Goal: Information Seeking & Learning: Compare options

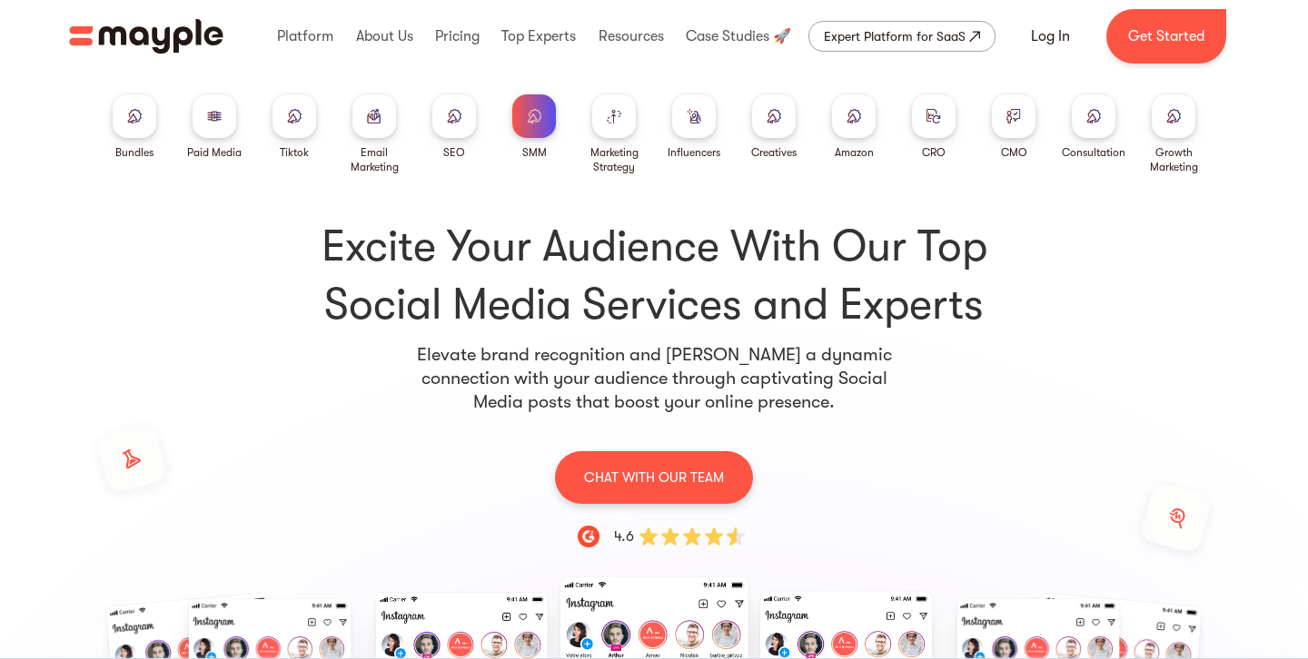
click at [1182, 128] on div at bounding box center [1173, 116] width 44 height 44
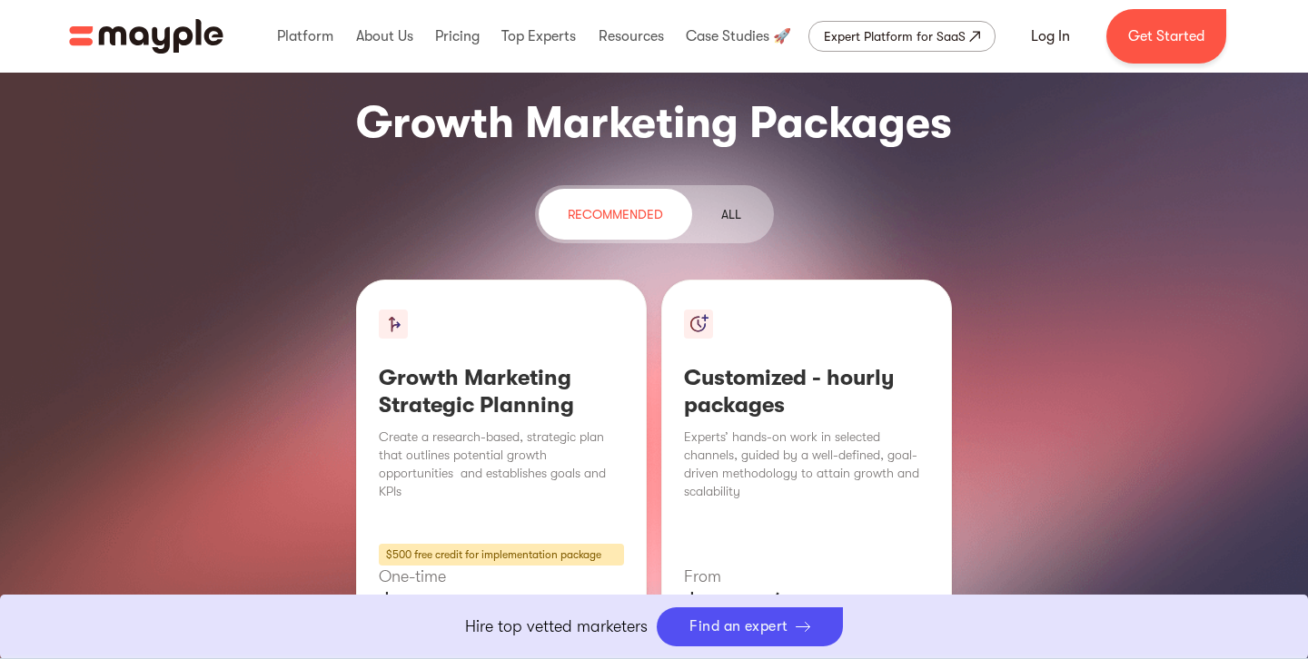
scroll to position [2221, 0]
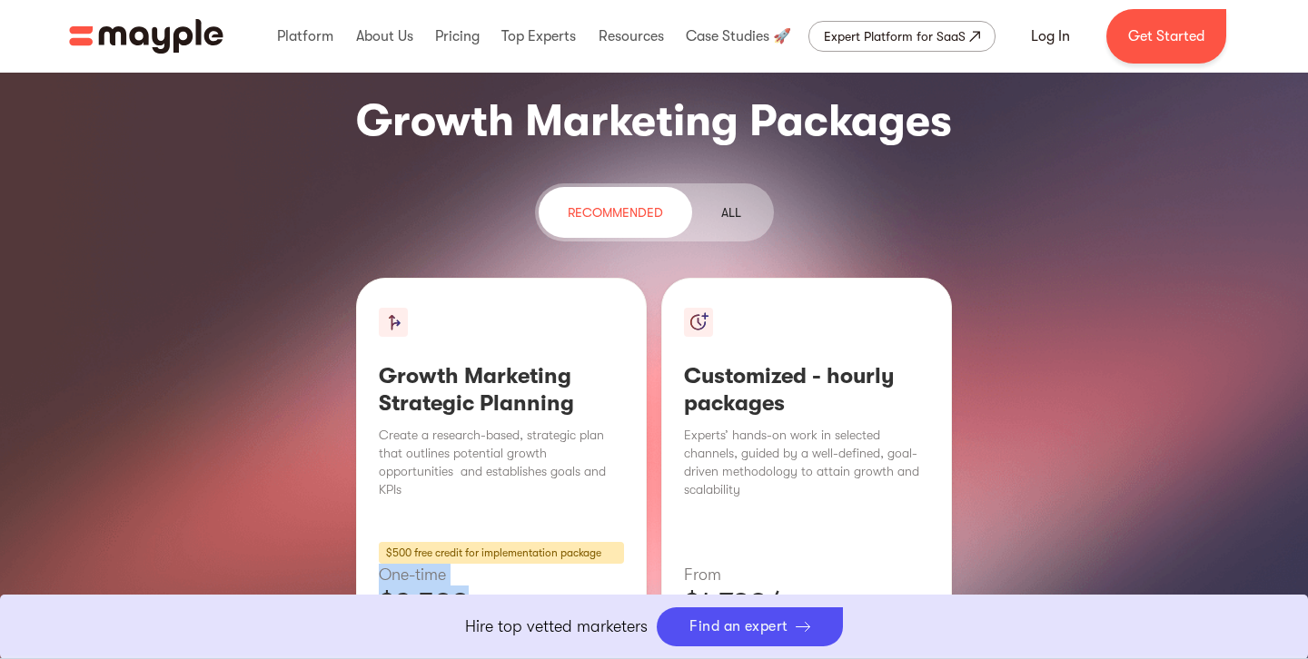
drag, startPoint x: 479, startPoint y: 454, endPoint x: 401, endPoint y: 429, distance: 82.1
click at [379, 423] on div "Growth Marketing Strategic Planning Create a research-based, strategic plan tha…" at bounding box center [501, 526] width 291 height 496
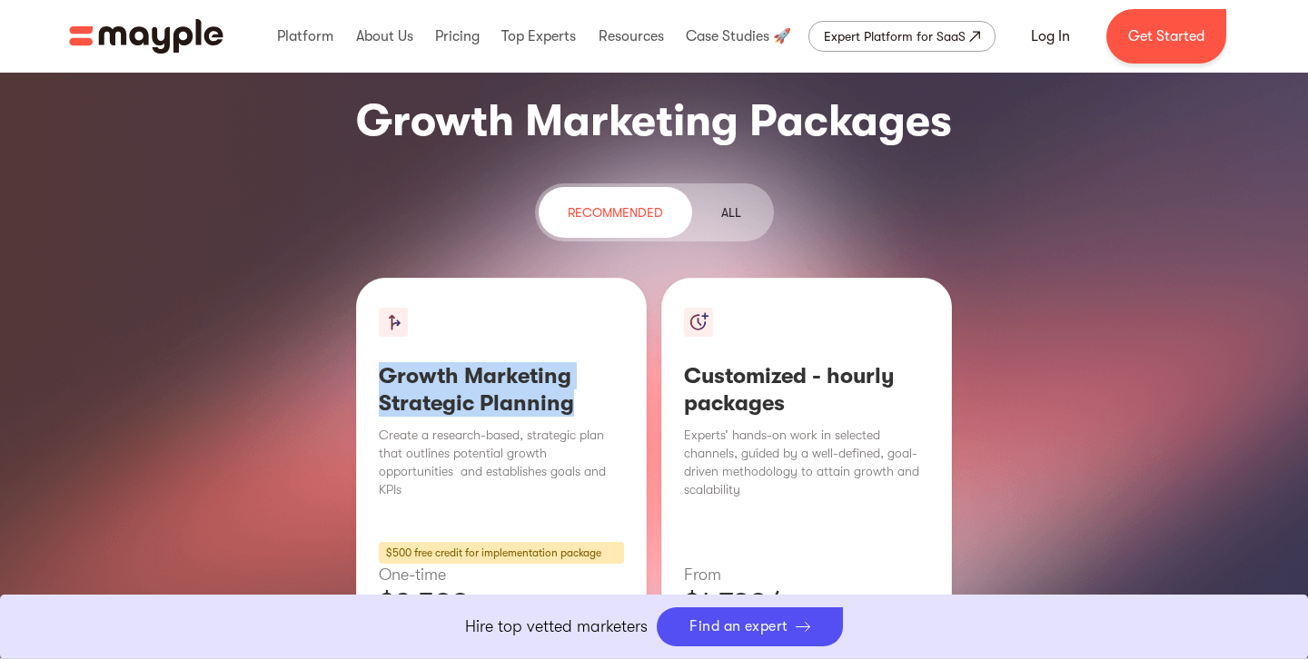
drag, startPoint x: 597, startPoint y: 266, endPoint x: 354, endPoint y: 231, distance: 245.0
click at [354, 278] on div "Growth Marketing Strategic Planning Create a research-based, strategic plan tha…" at bounding box center [654, 526] width 1308 height 496
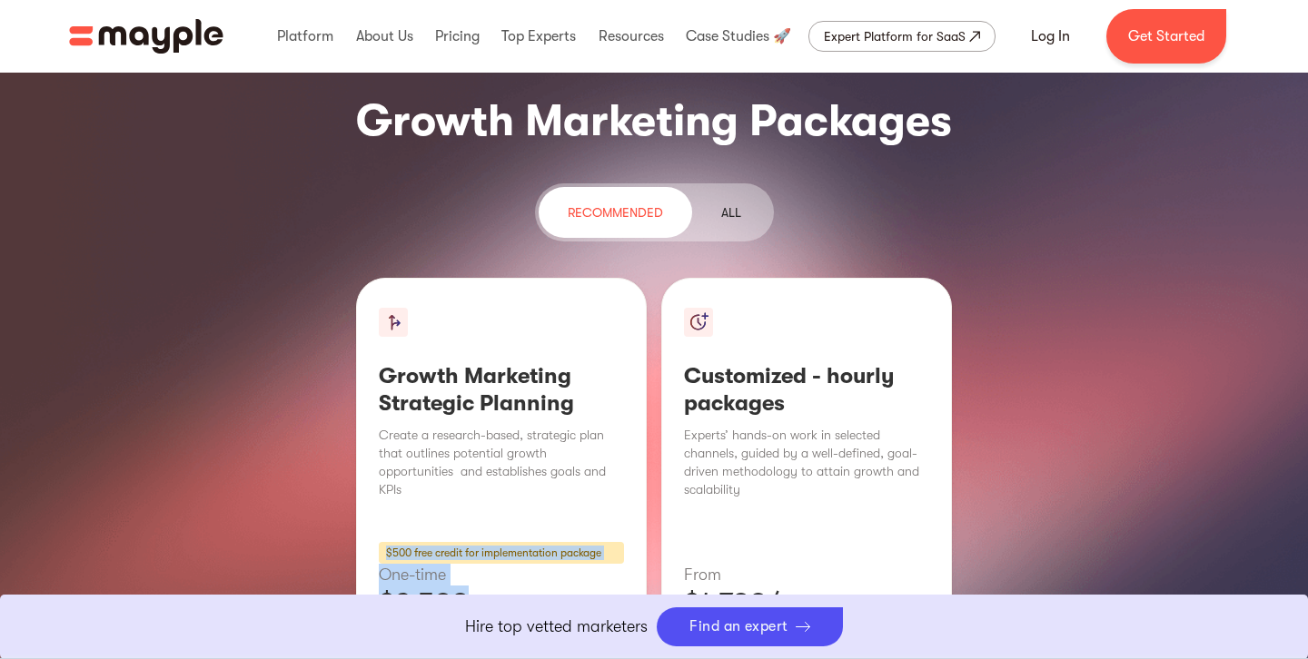
drag, startPoint x: 473, startPoint y: 450, endPoint x: 340, endPoint y: 394, distance: 144.5
click at [340, 394] on div "Growth Marketing Strategic Planning Create a research-based, strategic plan tha…" at bounding box center [654, 526] width 1308 height 496
click at [429, 586] on p "$2,500" at bounding box center [501, 604] width 245 height 36
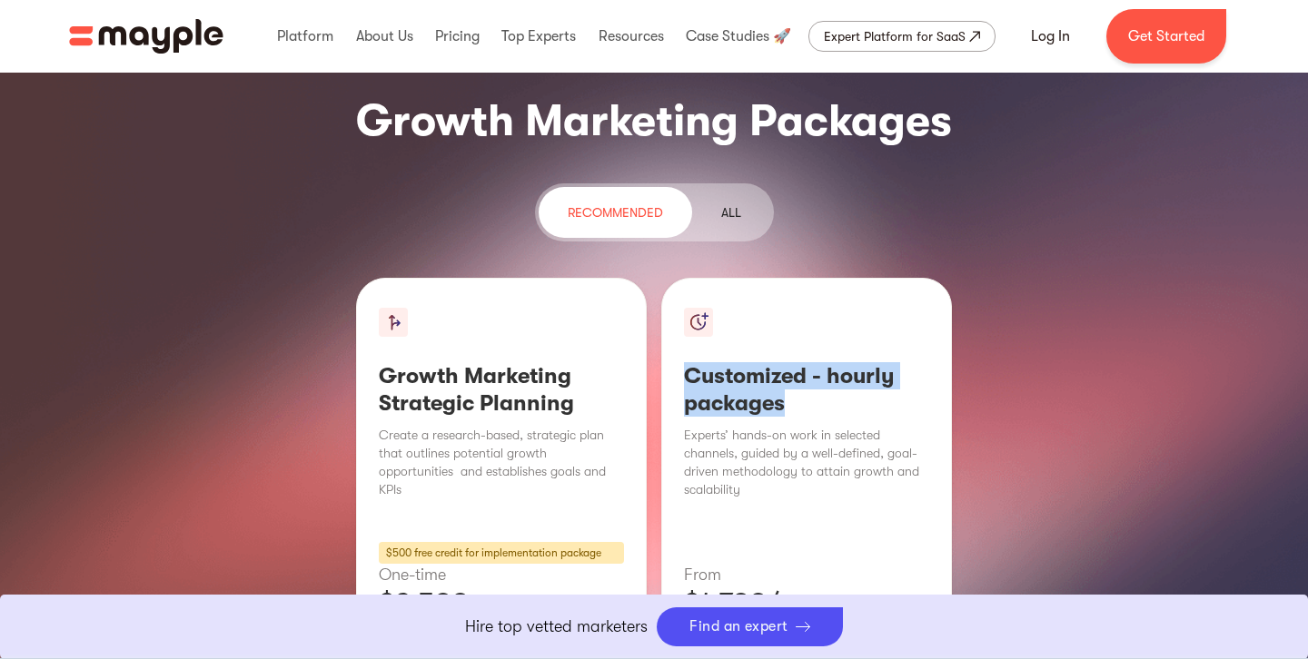
drag, startPoint x: 793, startPoint y: 271, endPoint x: 677, endPoint y: 227, distance: 123.3
click at [677, 278] on div "Customized - hourly packages Experts’ hands-on work in selected channels, guide…" at bounding box center [806, 526] width 291 height 496
click at [393, 542] on div "$500 free credit for implementation package" at bounding box center [501, 553] width 245 height 22
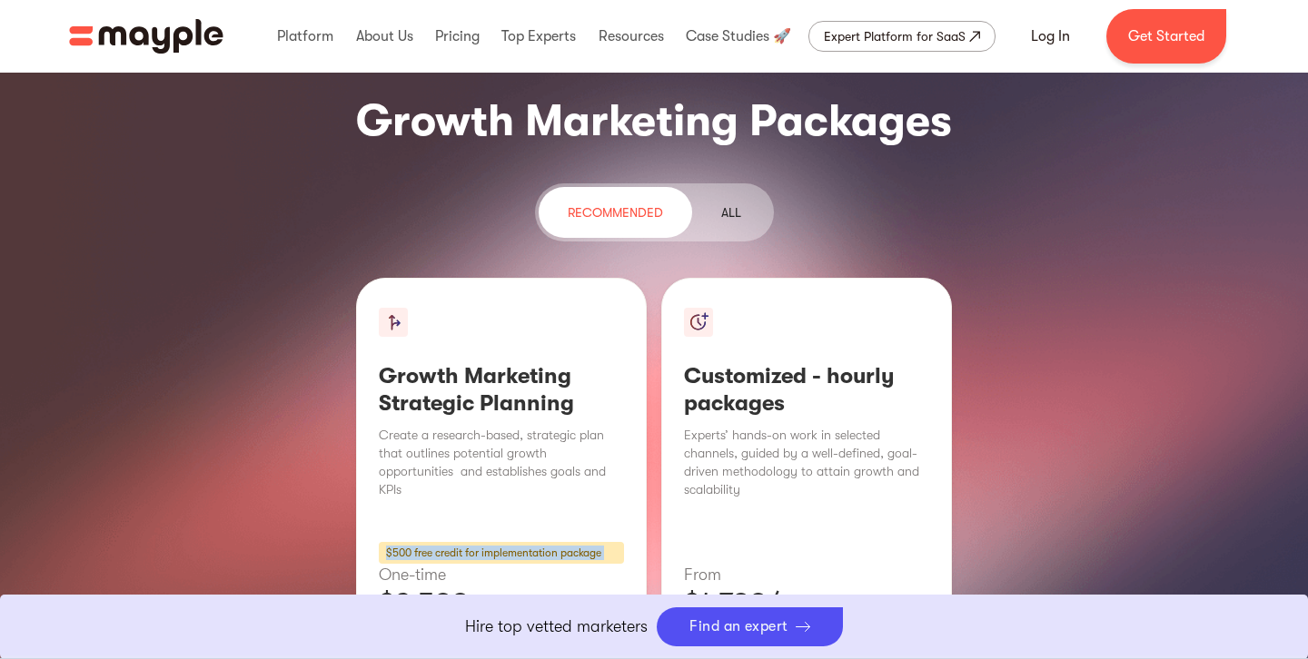
click at [393, 542] on div "$500 free credit for implementation package" at bounding box center [501, 553] width 245 height 22
click at [502, 586] on p "$2,500" at bounding box center [501, 604] width 245 height 36
drag, startPoint x: 464, startPoint y: 446, endPoint x: 345, endPoint y: 441, distance: 119.0
click at [345, 441] on div "Growth Marketing Strategic Planning Create a research-based, strategic plan tha…" at bounding box center [654, 526] width 1308 height 496
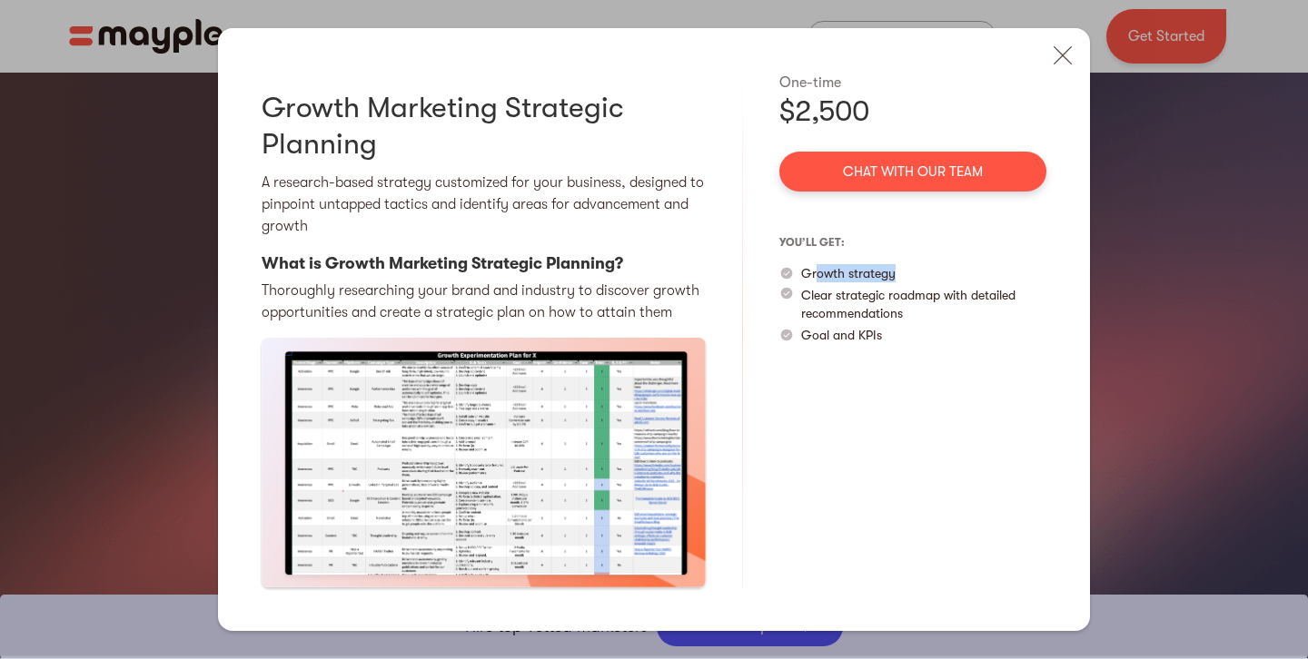
drag, startPoint x: 815, startPoint y: 280, endPoint x: 912, endPoint y: 280, distance: 97.2
click at [912, 280] on div "Growth strategy" at bounding box center [912, 273] width 267 height 18
click at [913, 280] on div "Growth strategy" at bounding box center [912, 273] width 267 height 18
drag, startPoint x: 803, startPoint y: 296, endPoint x: 954, endPoint y: 312, distance: 151.6
click at [954, 312] on p "Clear strategic roadmap with detailed recommendations" at bounding box center [923, 304] width 245 height 36
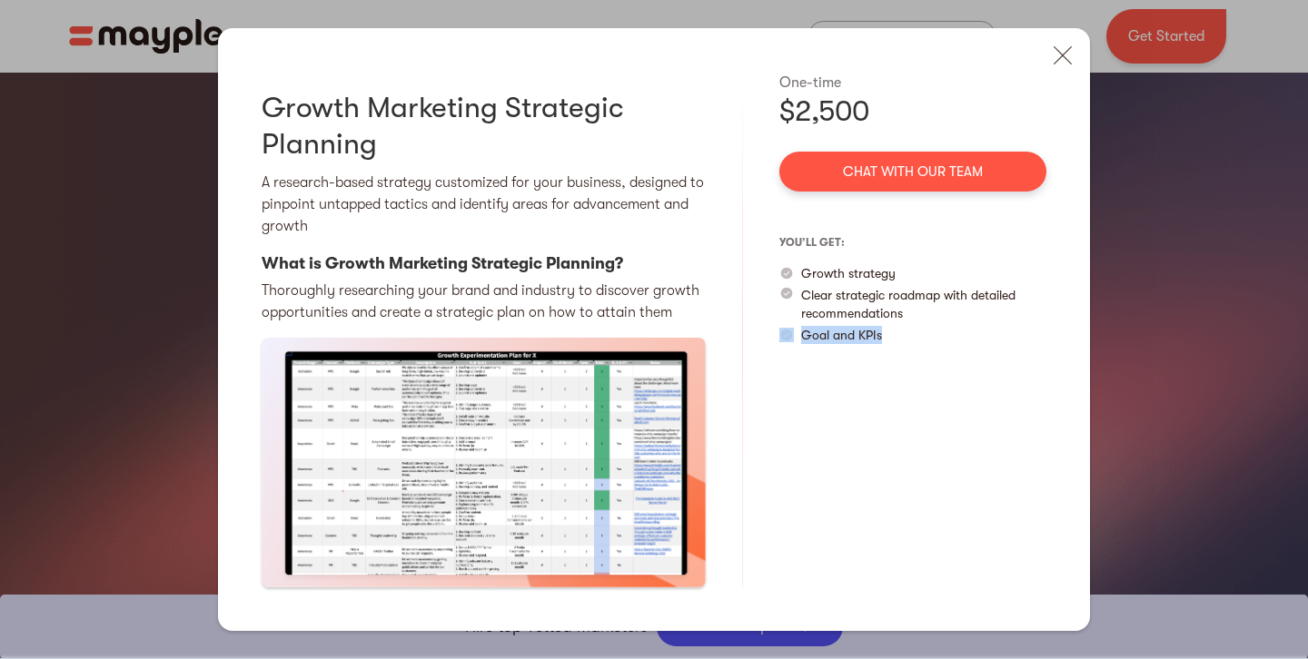
drag, startPoint x: 903, startPoint y: 339, endPoint x: 795, endPoint y: 336, distance: 108.1
click at [796, 337] on div "Goal and KPIs" at bounding box center [912, 335] width 267 height 18
click at [1068, 57] on img at bounding box center [1063, 55] width 40 height 40
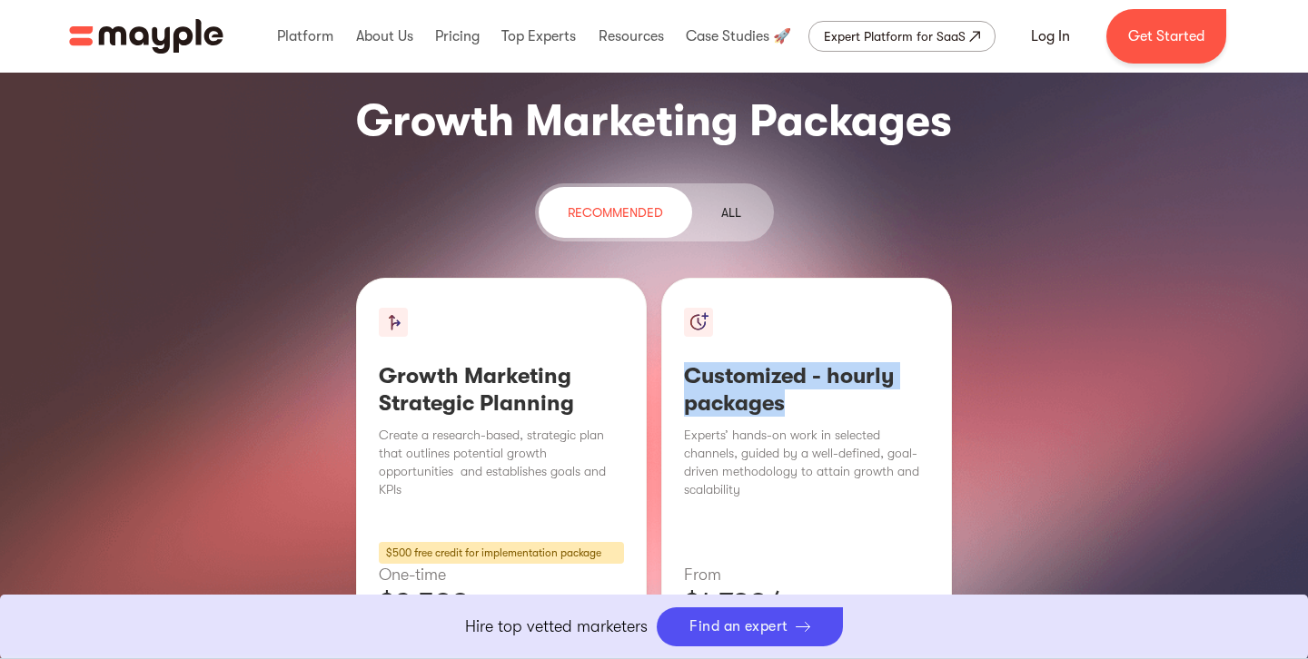
drag, startPoint x: 826, startPoint y: 265, endPoint x: 736, endPoint y: 292, distance: 93.9
click at [678, 278] on div "Customized - hourly packages Experts’ hands-on work in selected channels, guide…" at bounding box center [806, 526] width 291 height 496
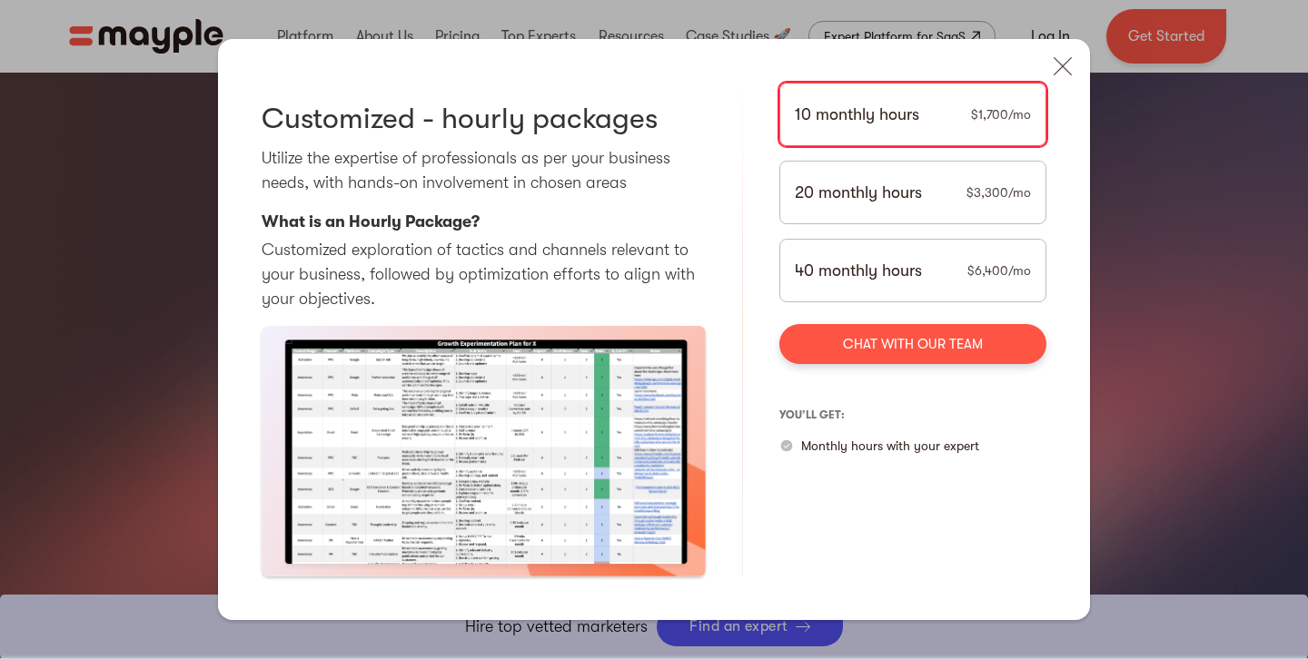
click at [881, 193] on p "20 monthly hours" at bounding box center [858, 193] width 127 height 25
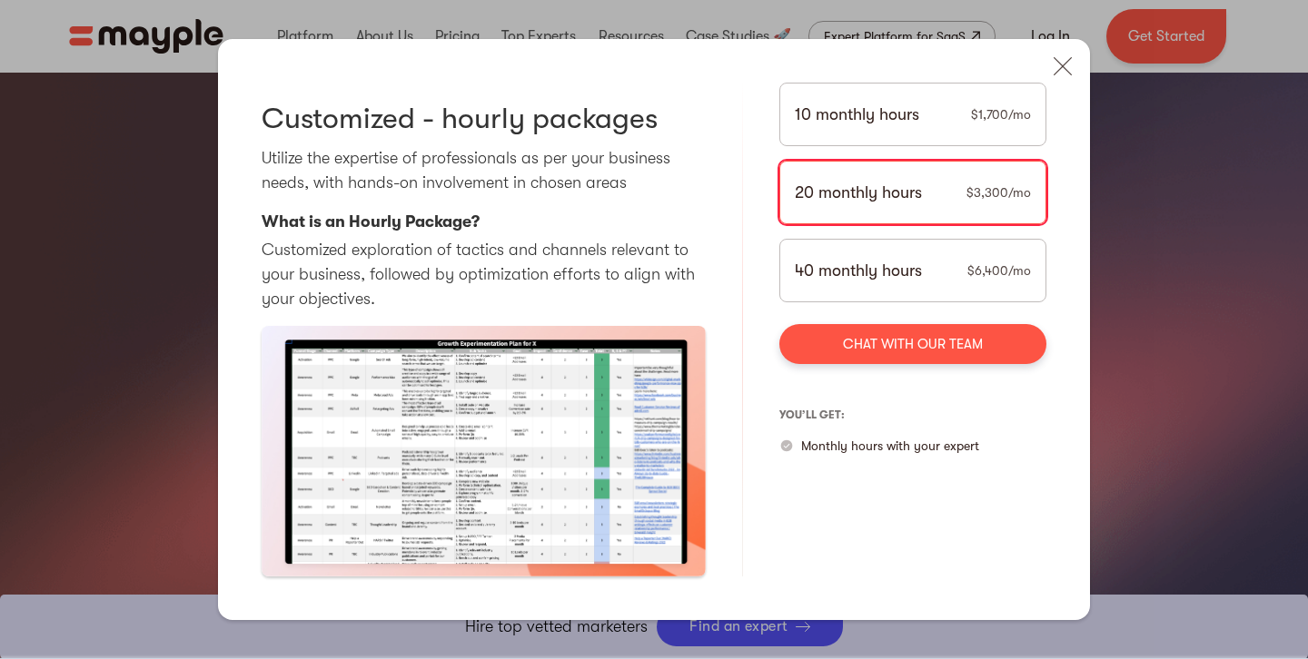
click at [968, 256] on div "40 monthly hours $6,400/mo" at bounding box center [912, 271] width 267 height 64
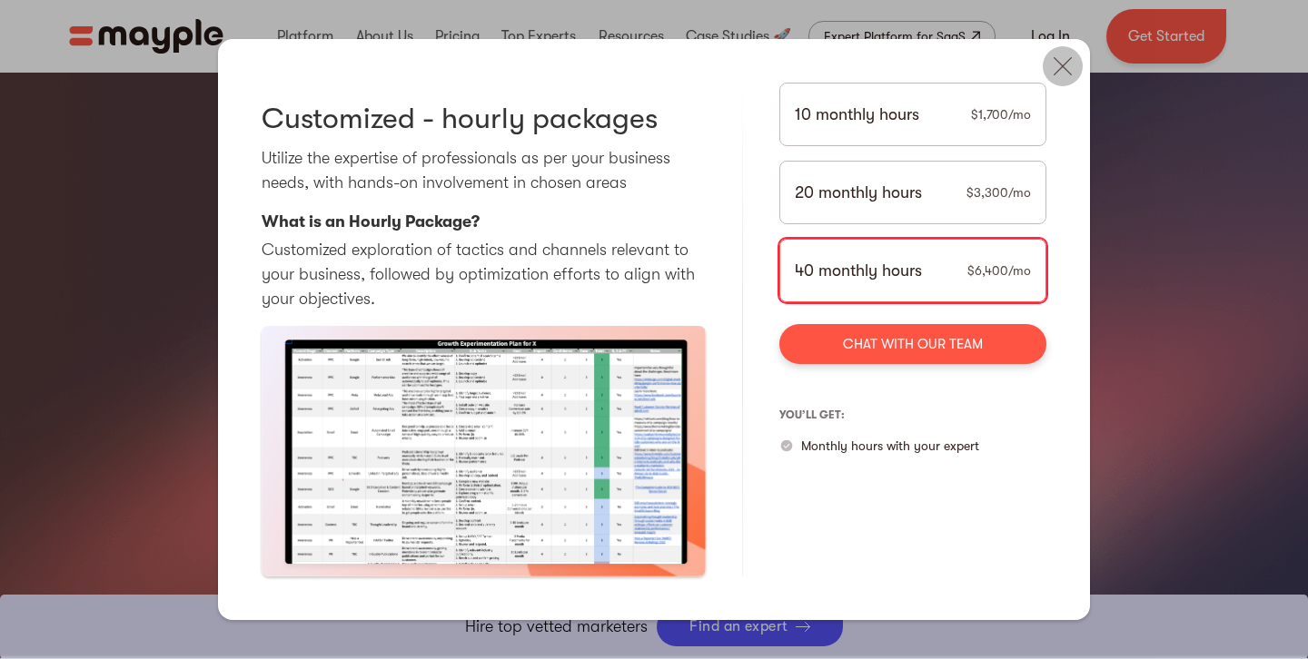
click at [1061, 68] on img at bounding box center [1063, 66] width 40 height 40
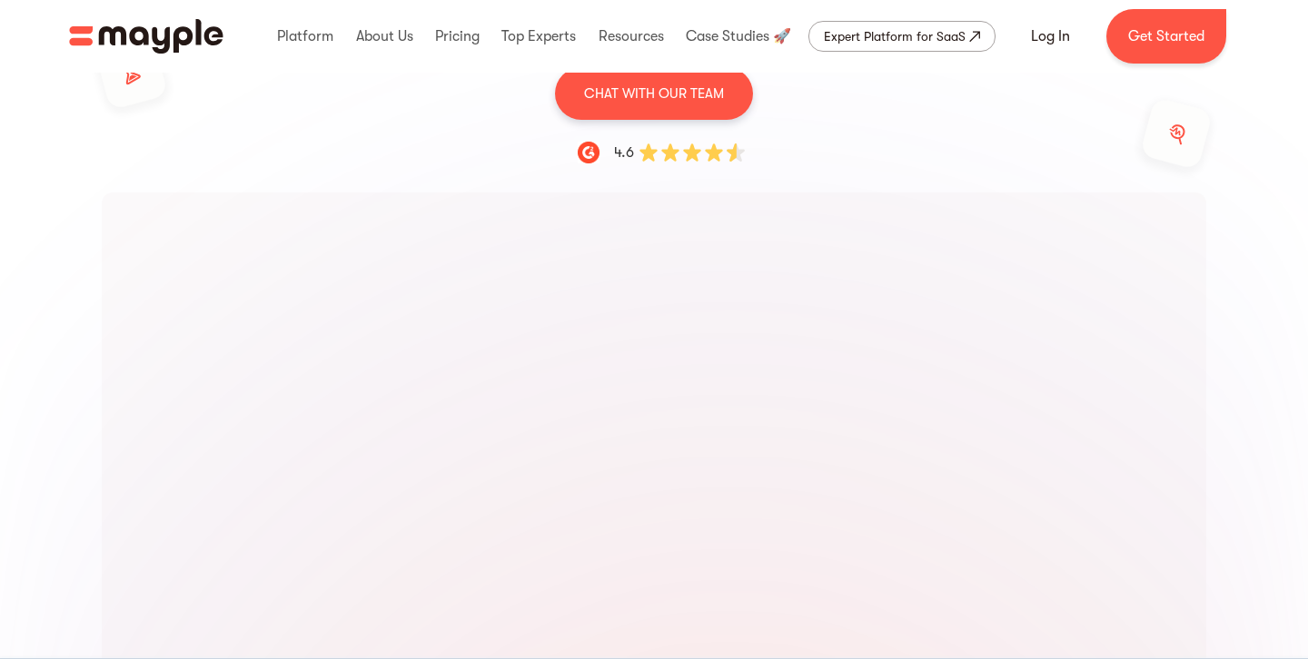
scroll to position [0, 0]
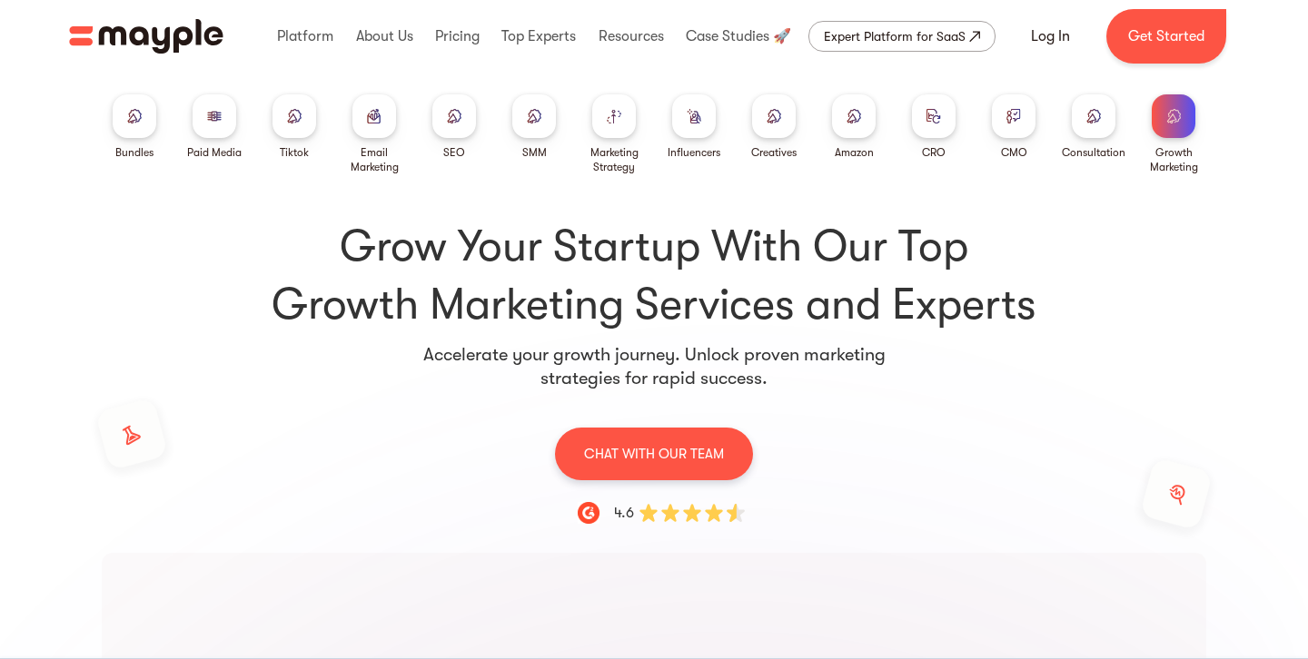
click at [1100, 136] on div at bounding box center [1094, 116] width 44 height 44
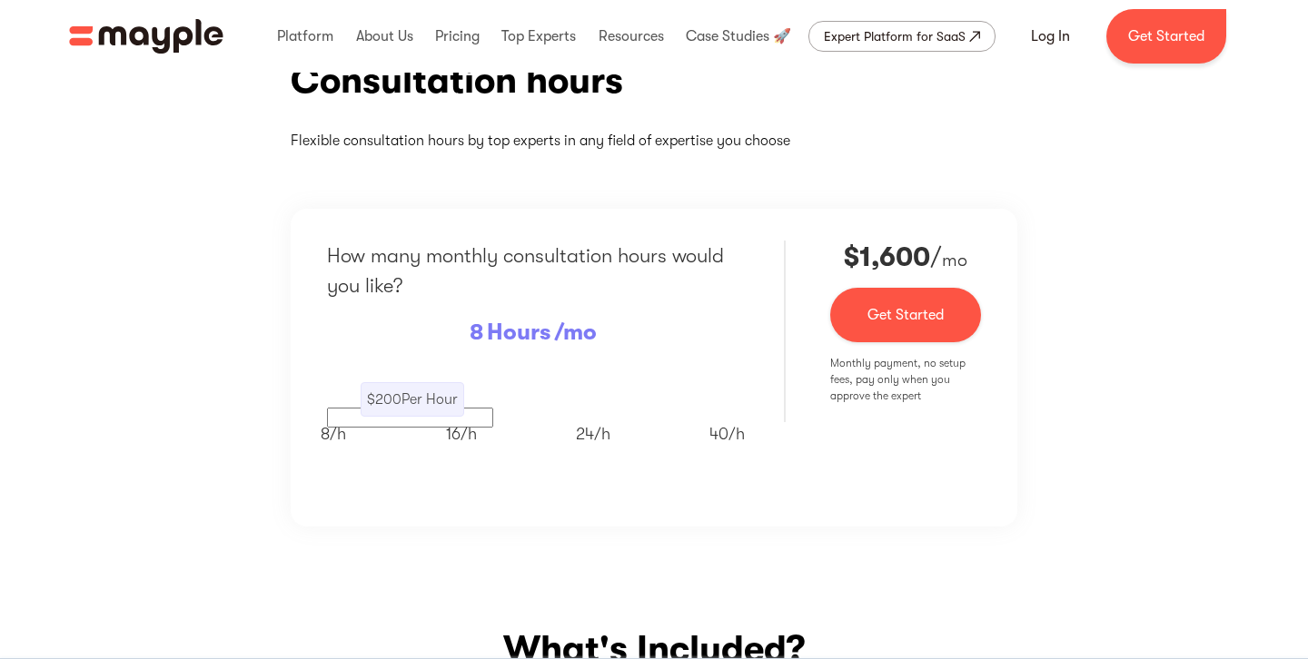
scroll to position [252, 0]
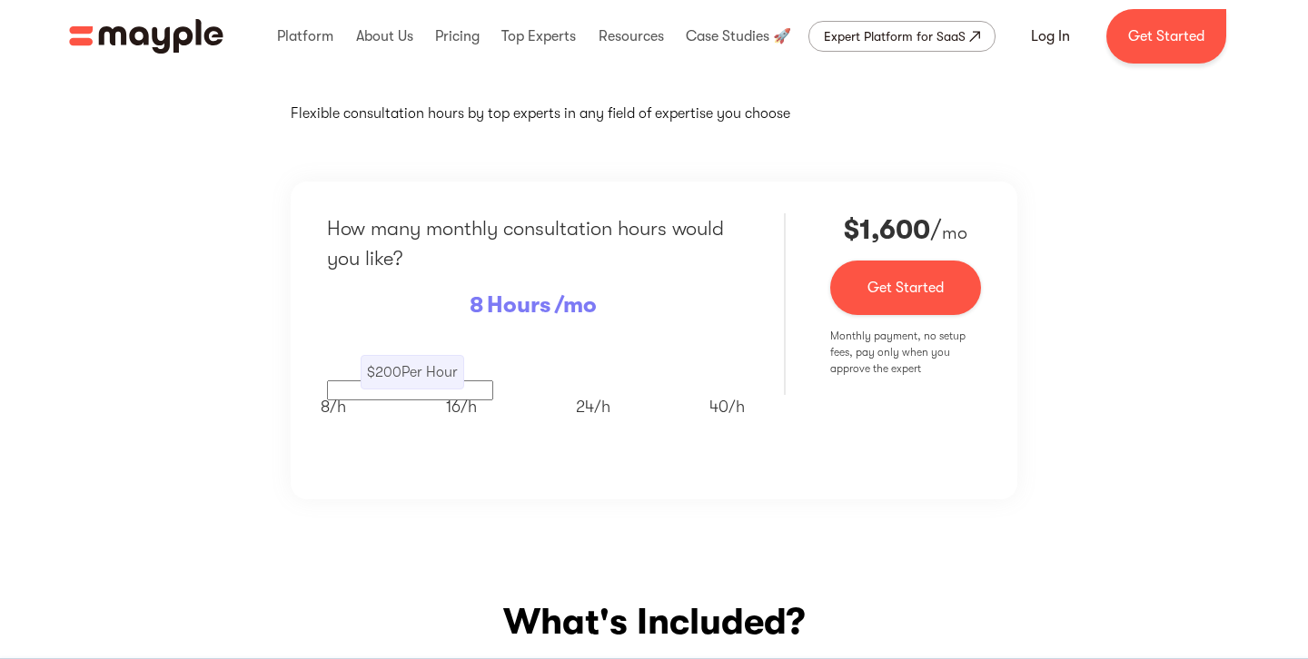
click at [728, 493] on div "How many monthly consultation hours would you like? 8 Hours /mo $ 200 Per Hour …" at bounding box center [654, 341] width 726 height 318
drag, startPoint x: 235, startPoint y: 308, endPoint x: 245, endPoint y: 300, distance: 12.9
click at [235, 305] on div "Consultation hours Flexible consultation hours by top experts in any field of e…" at bounding box center [654, 265] width 1308 height 578
drag, startPoint x: 830, startPoint y: 217, endPoint x: 993, endPoint y: 225, distance: 162.8
click at [993, 225] on div "How many monthly consultation hours would you like? 8 Hours /mo $ 200 Per Hour …" at bounding box center [654, 341] width 726 height 318
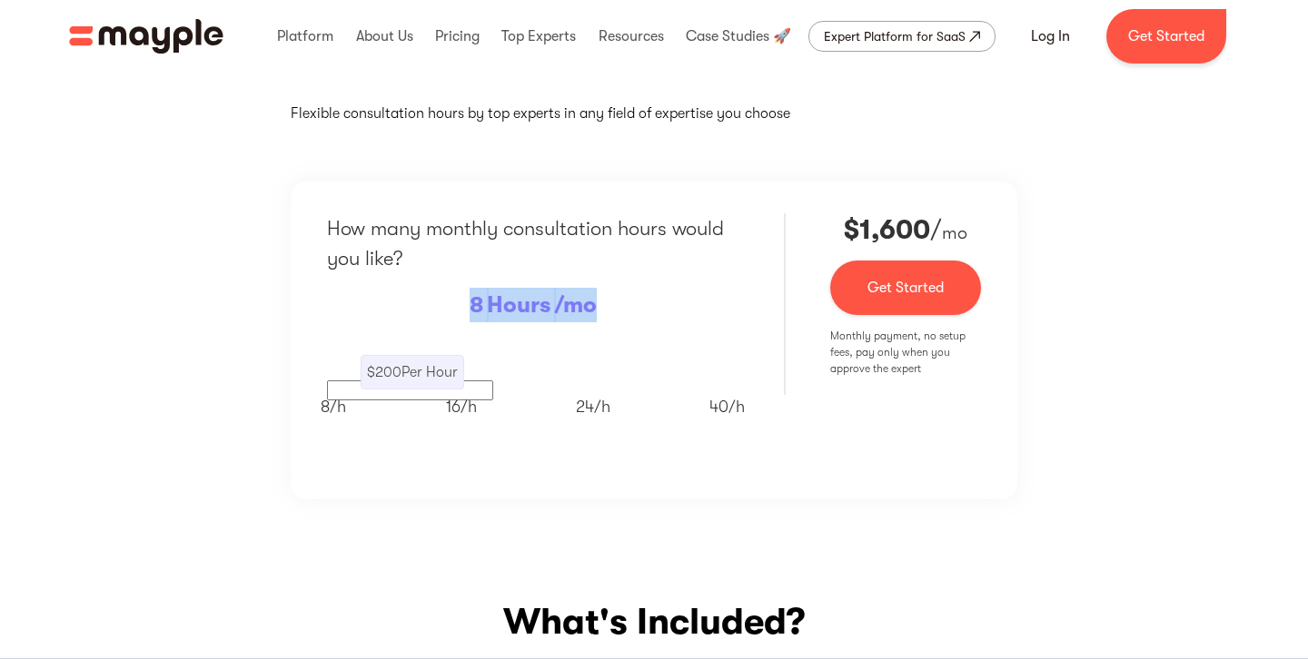
drag, startPoint x: 597, startPoint y: 308, endPoint x: 460, endPoint y: 303, distance: 137.2
click at [460, 303] on div "How many monthly consultation hours would you like? 8 Hours /mo $ 200 Per Hour …" at bounding box center [533, 333] width 412 height 241
drag, startPoint x: 843, startPoint y: 228, endPoint x: 954, endPoint y: 216, distance: 111.4
click at [954, 216] on p "$ 1,600 / mo" at bounding box center [905, 229] width 151 height 33
click at [441, 410] on div "8/ h 16/ h 24/ h 40/ h" at bounding box center [533, 401] width 424 height 35
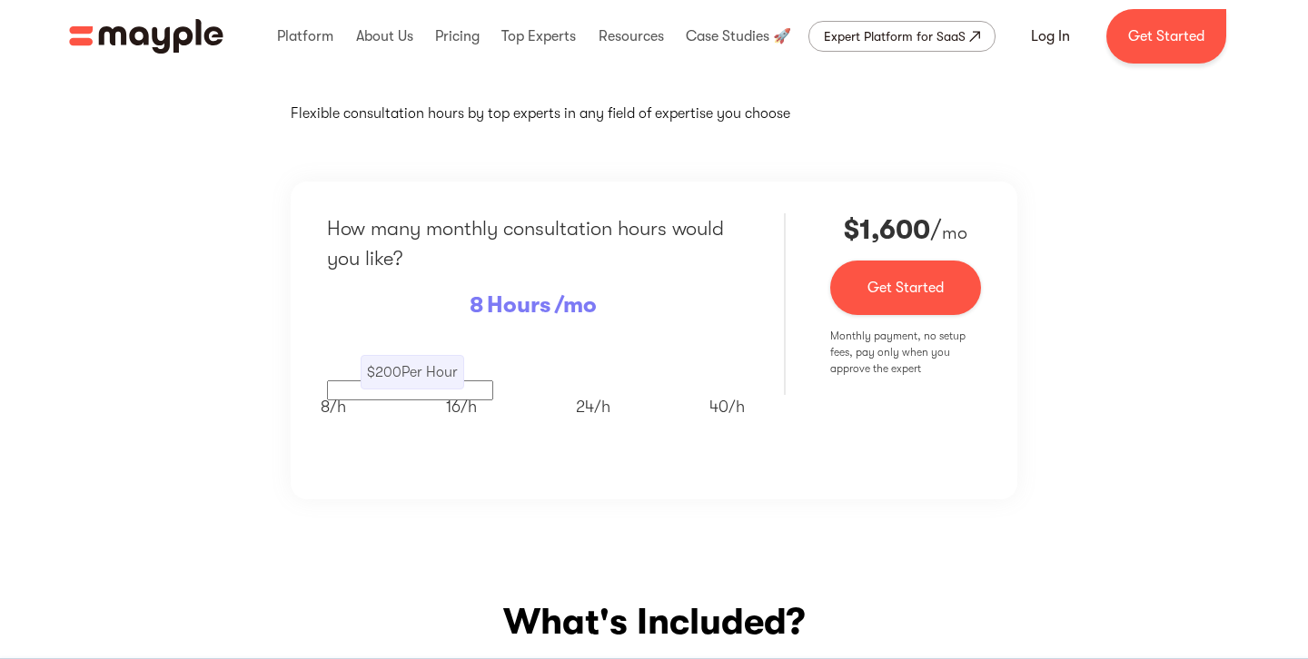
click at [467, 408] on p "16/ h" at bounding box center [461, 401] width 31 height 35
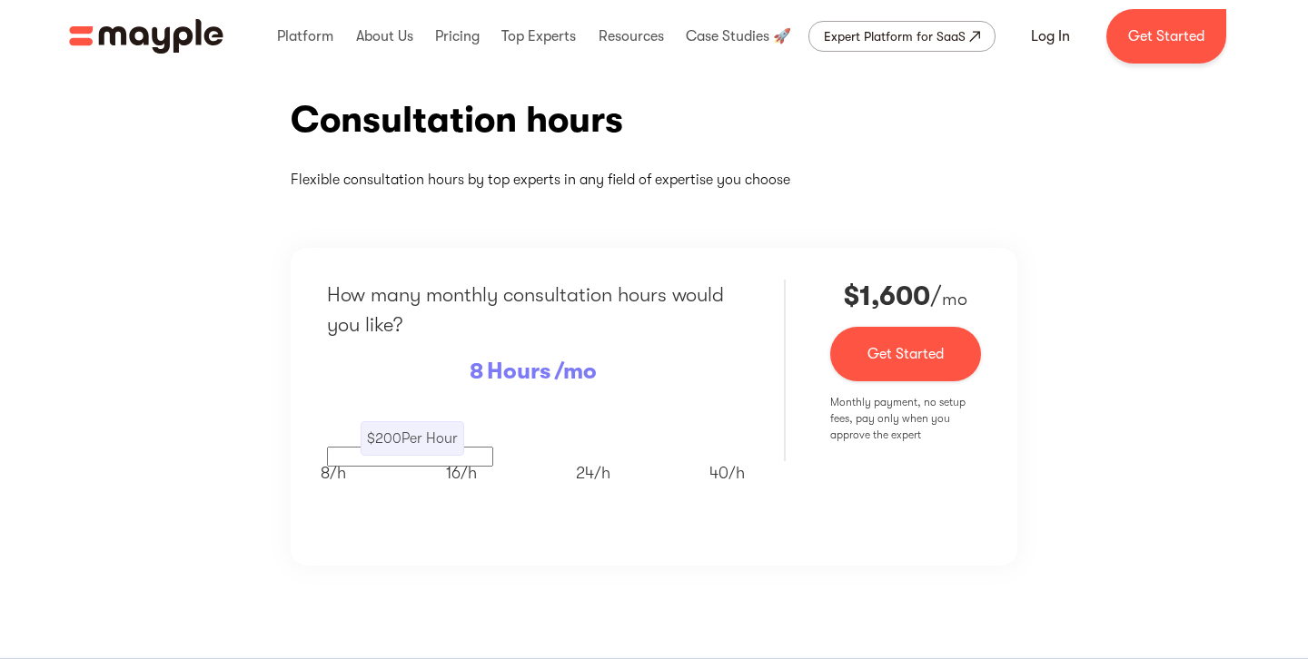
scroll to position [0, 0]
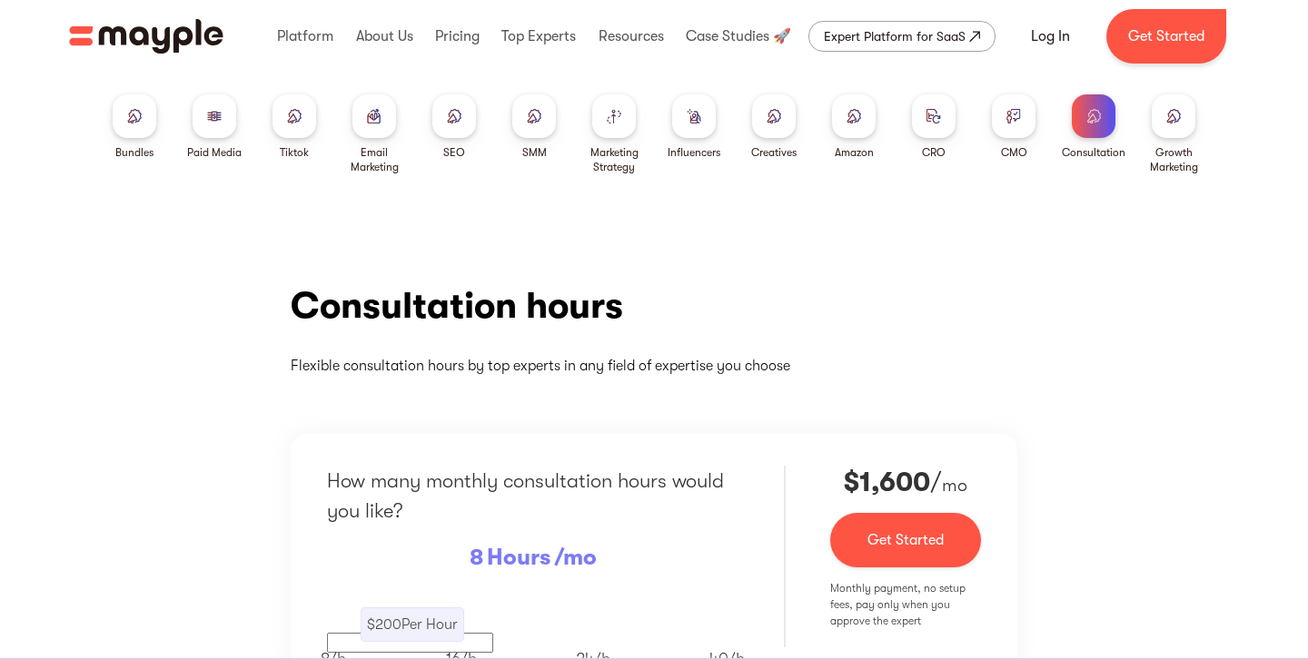
click at [1176, 133] on div at bounding box center [1173, 116] width 44 height 44
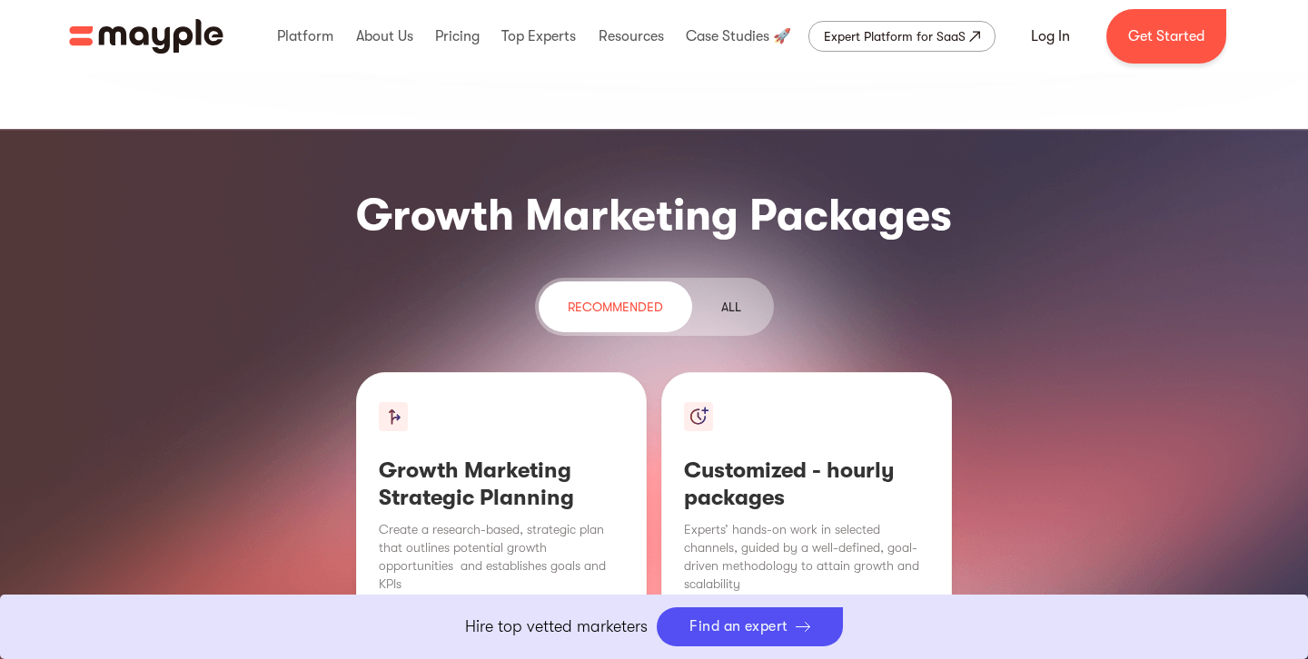
scroll to position [2211, 0]
